Goal: Information Seeking & Learning: Learn about a topic

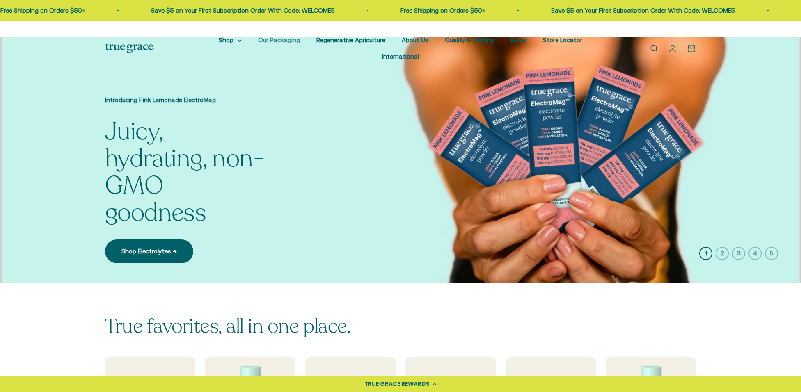
click at [270, 37] on link "Our Packaging" at bounding box center [279, 40] width 42 height 7
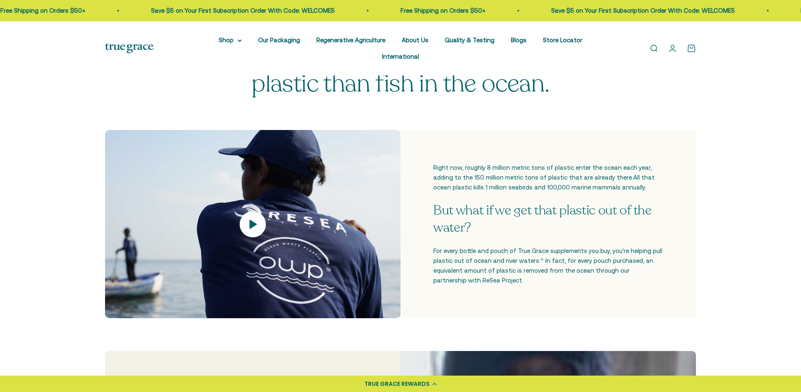
scroll to position [269, 0]
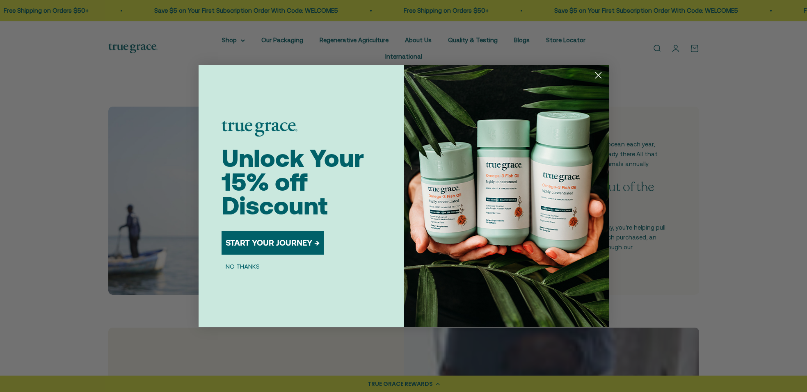
click at [599, 76] on icon "Close dialog" at bounding box center [598, 76] width 6 height 6
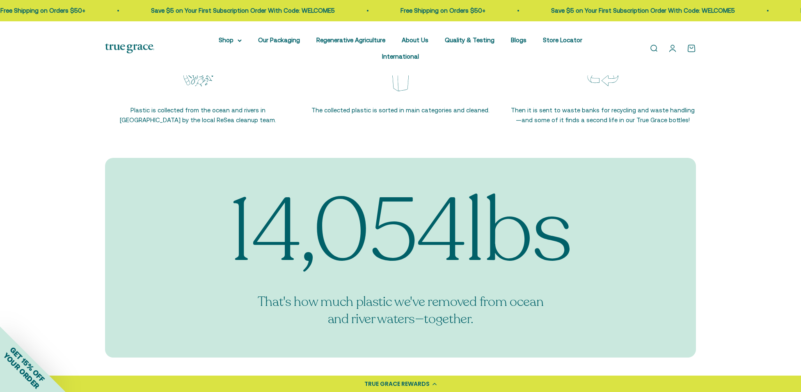
scroll to position [1077, 0]
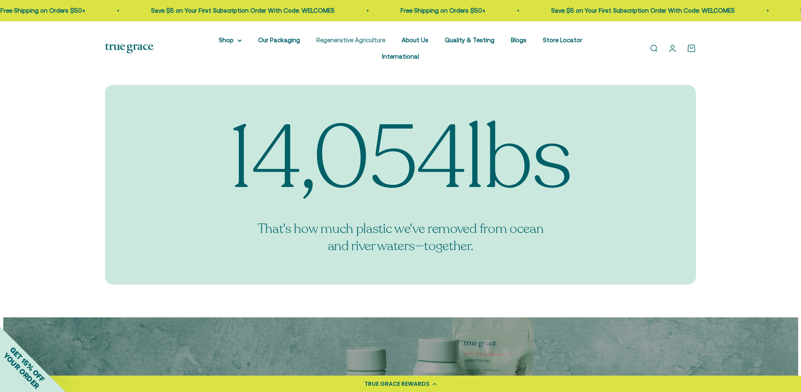
click at [316, 39] on link "Regenerative Agriculture" at bounding box center [350, 40] width 69 height 7
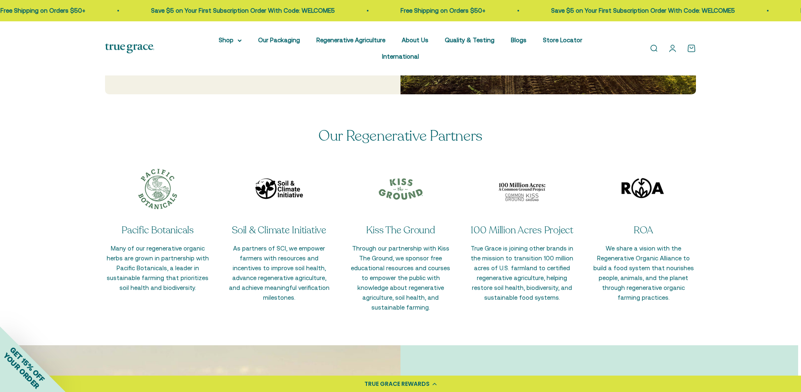
scroll to position [1941, 0]
